Goal: Navigation & Orientation: Find specific page/section

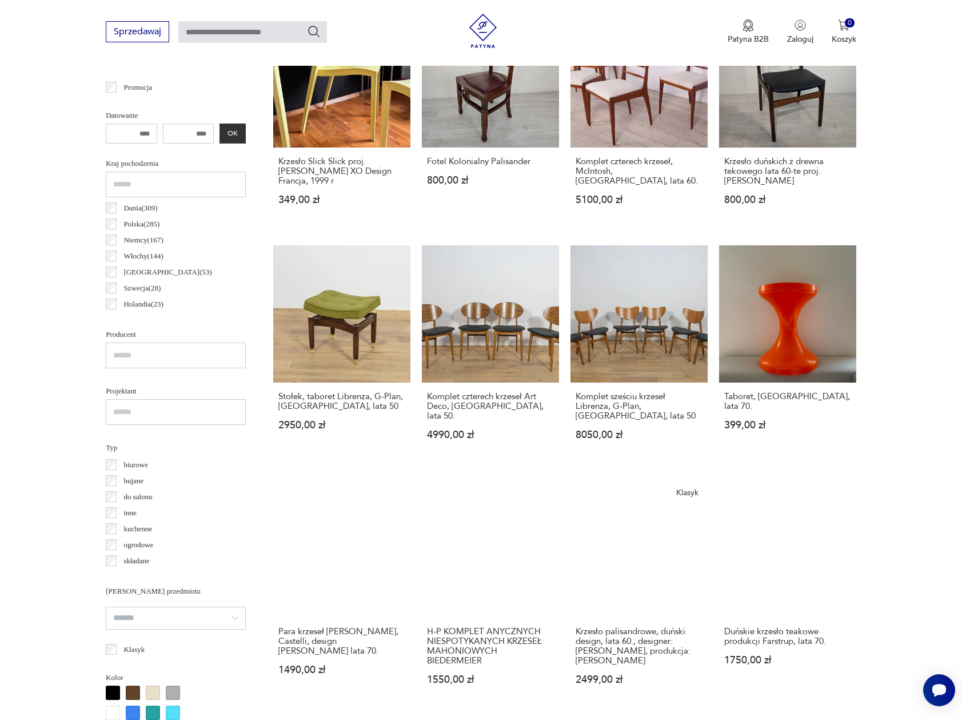
scroll to position [506, 0]
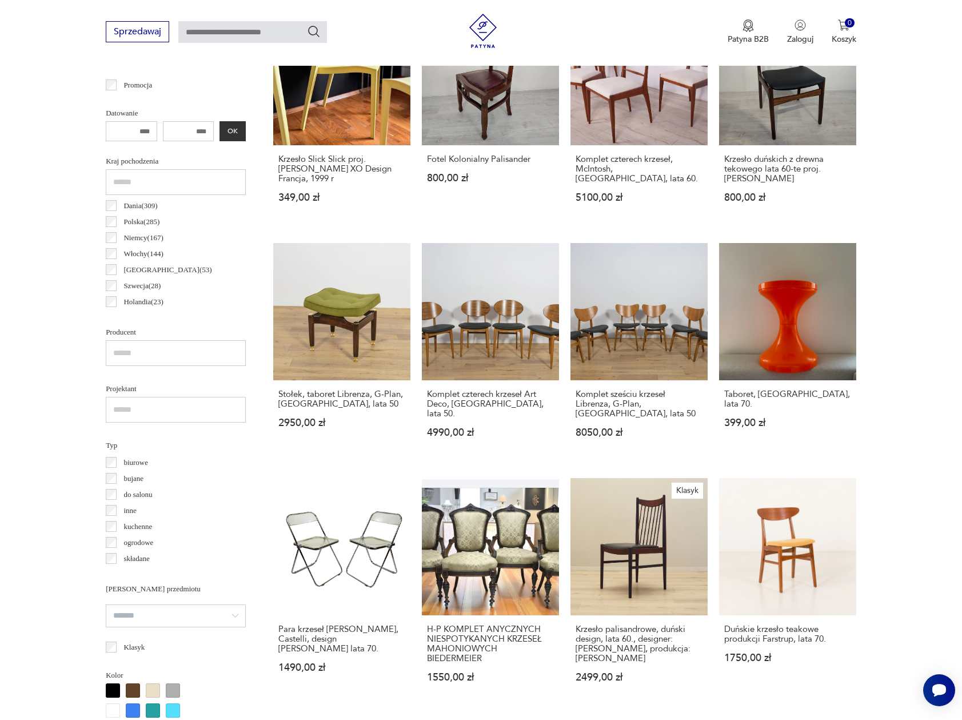
click at [156, 237] on p "Niemcy ( 167 )" at bounding box center [142, 237] width 39 height 13
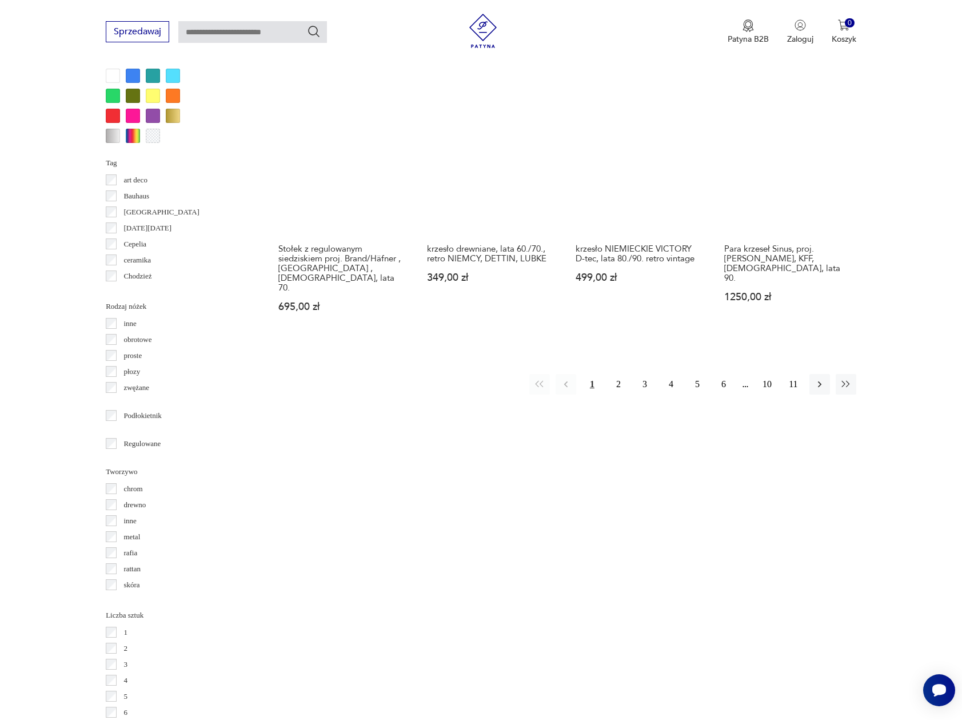
scroll to position [1136, 0]
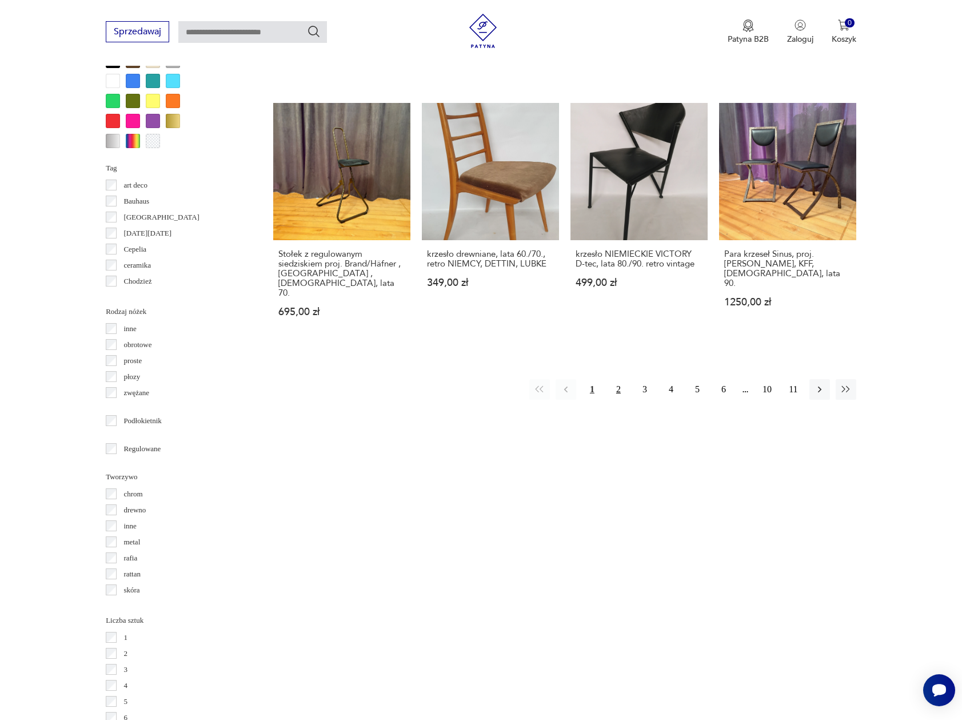
click at [624, 379] on button "2" at bounding box center [618, 389] width 21 height 21
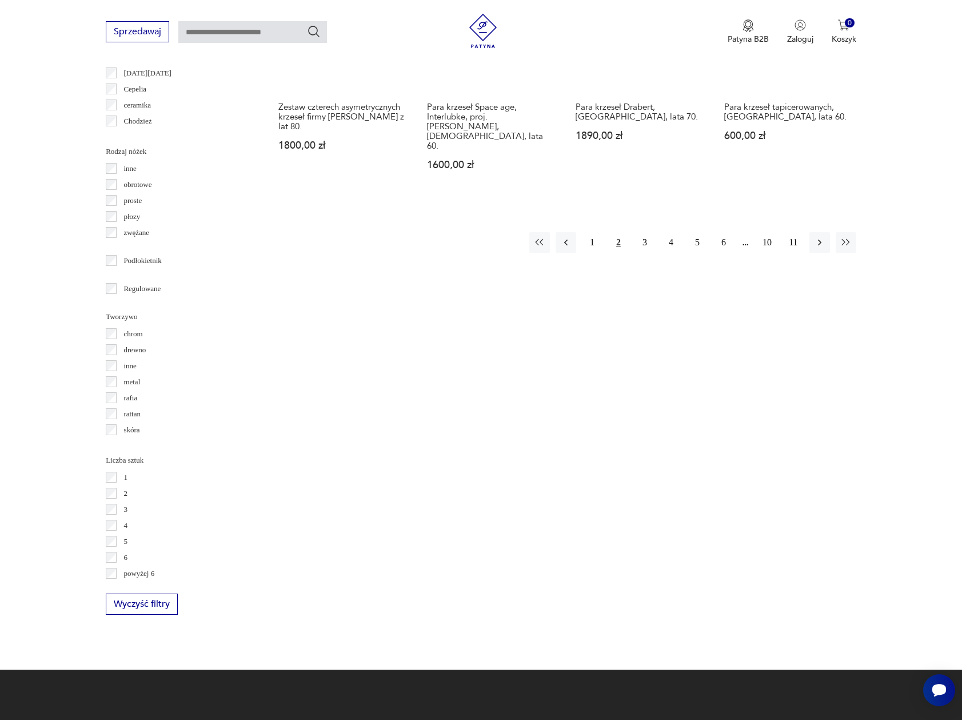
scroll to position [1297, 0]
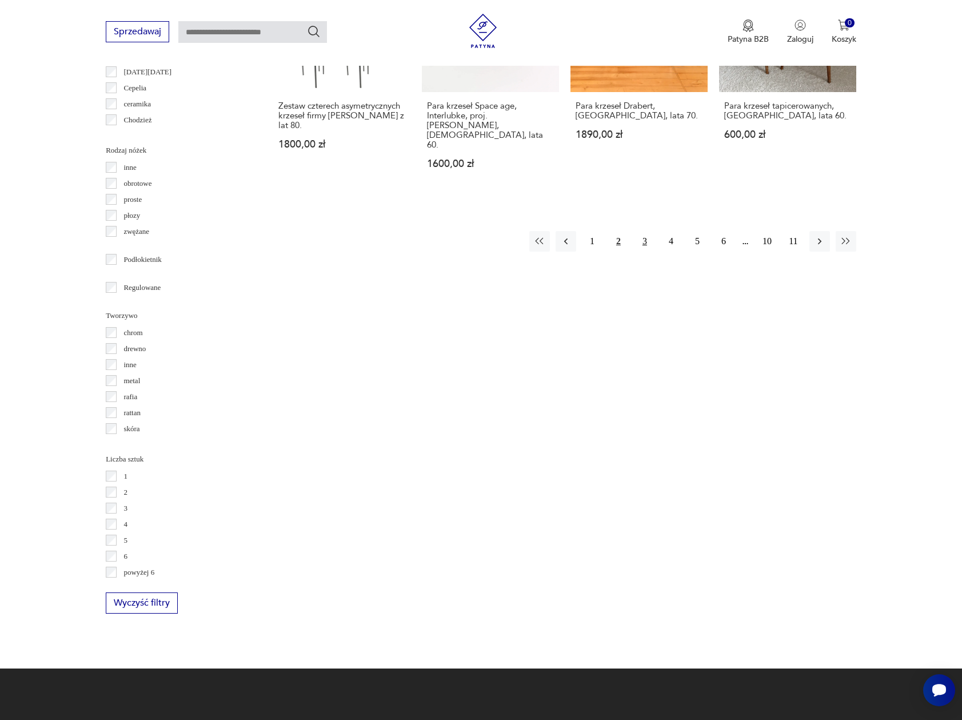
click at [651, 238] on button "3" at bounding box center [644, 241] width 21 height 21
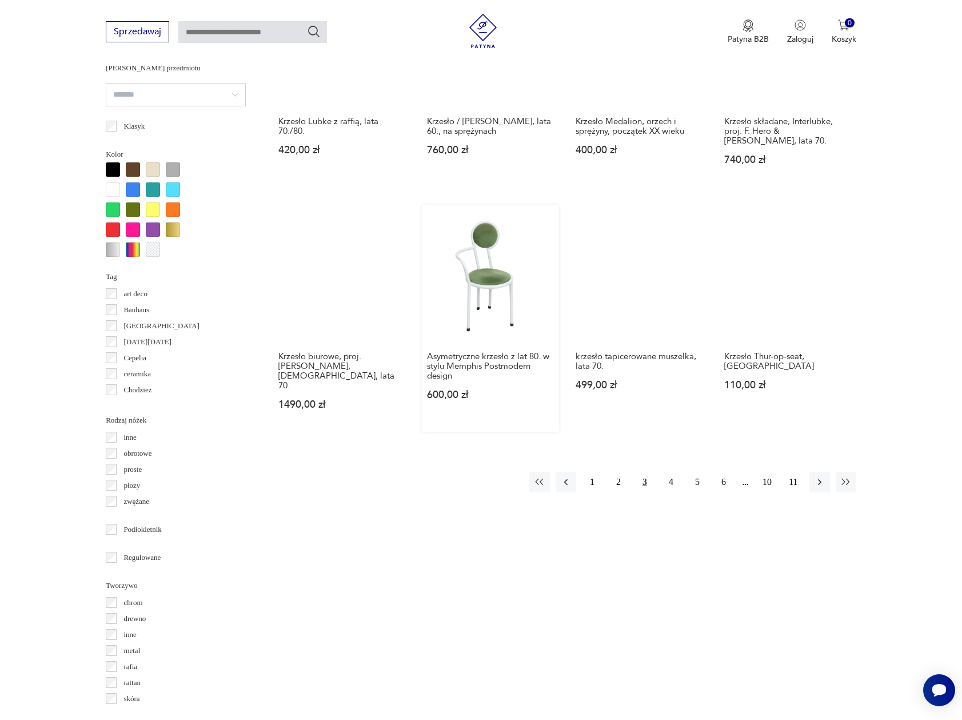
scroll to position [1030, 0]
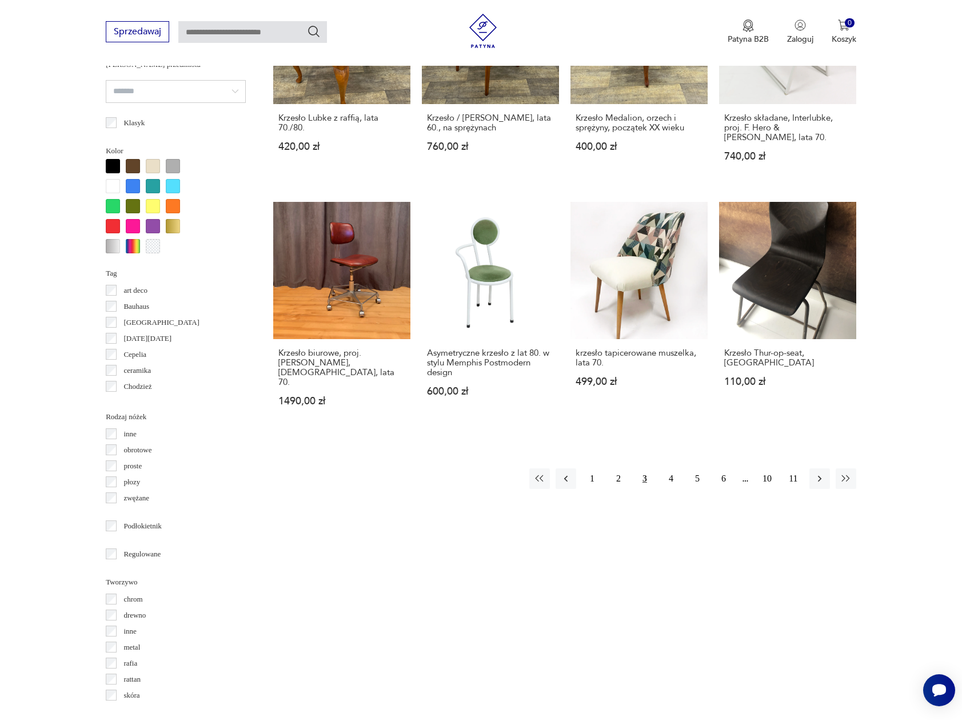
scroll to position [1297, 0]
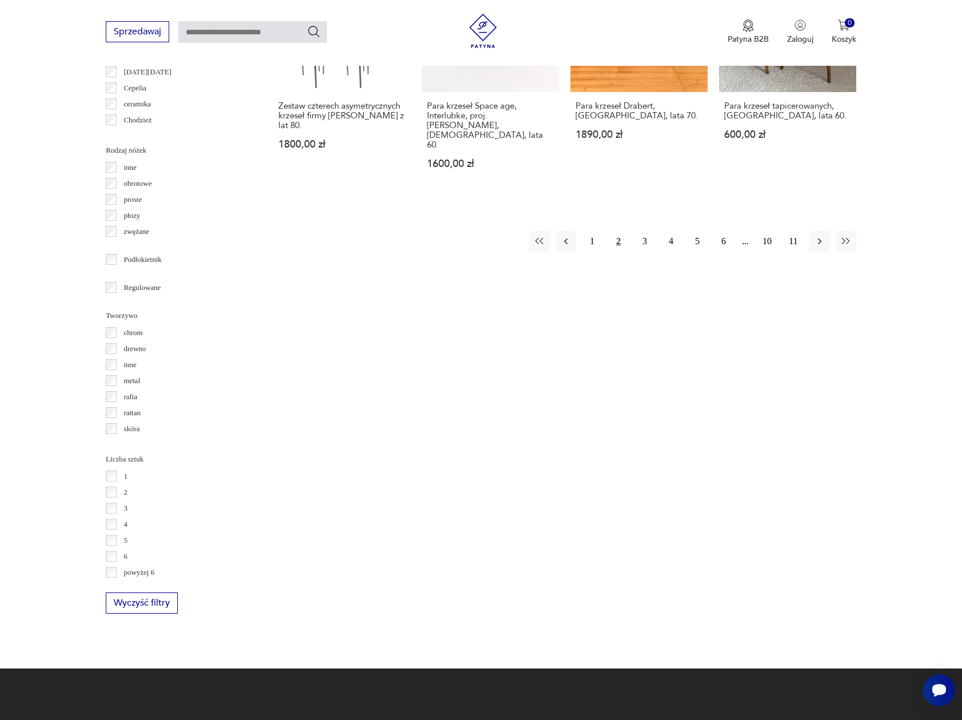
scroll to position [1136, 0]
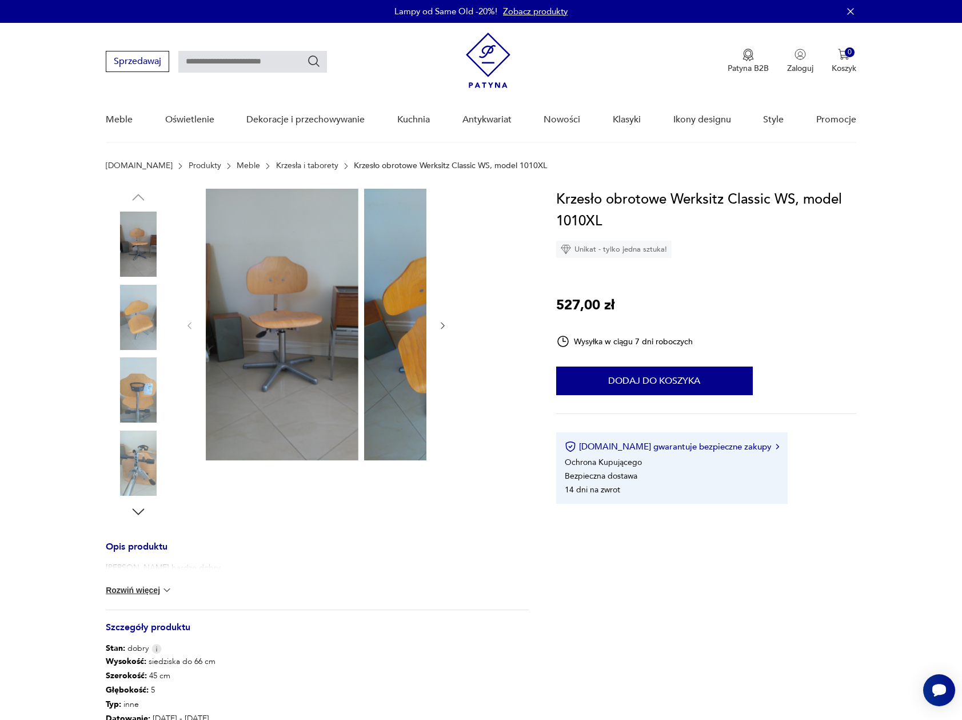
scroll to position [46, 0]
